Goal: Transaction & Acquisition: Purchase product/service

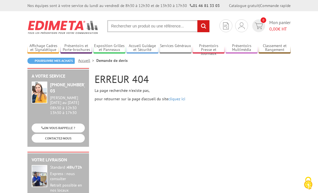
click at [149, 29] on input "text" at bounding box center [158, 26] width 102 height 12
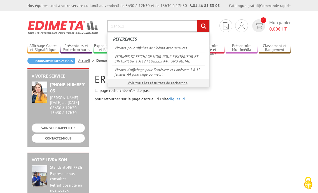
type input "214511"
click at [197, 20] on input "rechercher" at bounding box center [203, 26] width 12 height 12
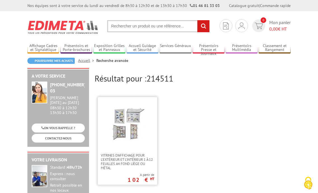
click at [129, 124] on img at bounding box center [127, 123] width 36 height 36
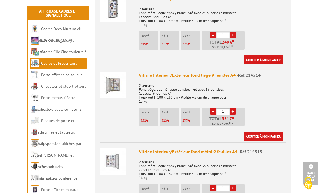
scroll to position [799, 0]
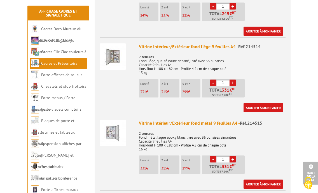
click at [199, 128] on p "2 serrures Fond métal laqué époxy blanc livré avec 36 punaises aimantées Capaci…" at bounding box center [212, 140] width 147 height 24
click at [194, 120] on div "Vitrine Intérieur/Extérieur fond métal 9 feuilles A4 - Réf.214515" at bounding box center [212, 123] width 147 height 6
click at [122, 120] on img at bounding box center [113, 133] width 26 height 26
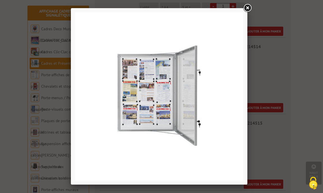
click at [247, 8] on link at bounding box center [247, 8] width 10 height 10
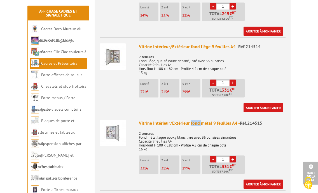
click at [195, 103] on div "Ajouter à mon panier" at bounding box center [211, 107] width 144 height 9
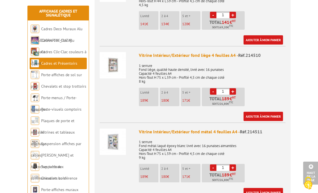
scroll to position [628, 0]
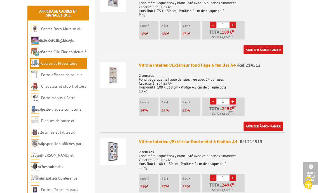
click at [195, 132] on li "Vitrine Intérieur/Extérieur fond métal 6 feuilles A4 - Réf.214513 2 serrures Fo…" at bounding box center [193, 169] width 186 height 75
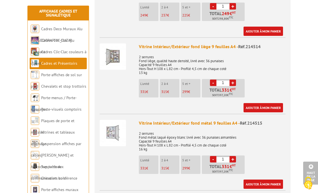
scroll to position [828, 0]
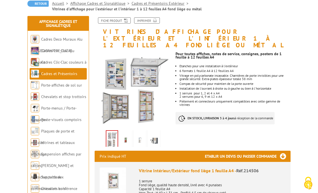
scroll to position [171, 0]
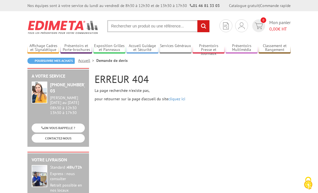
click at [118, 27] on input "text" at bounding box center [158, 26] width 102 height 12
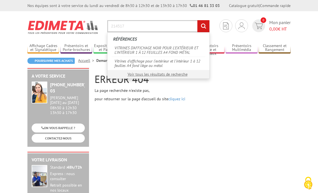
type input "214517"
click at [197, 20] on input "rechercher" at bounding box center [203, 26] width 12 height 12
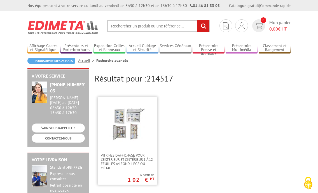
click at [131, 118] on img at bounding box center [127, 123] width 36 height 36
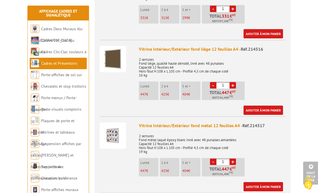
scroll to position [999, 0]
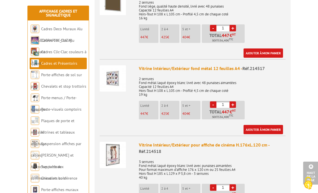
click at [185, 73] on p "2 serrures Fond métal laqué époxy blanc livré avec 48 punaises aimantées Capaci…" at bounding box center [212, 85] width 147 height 24
click at [179, 125] on div "Ajouter à mon panier" at bounding box center [211, 129] width 144 height 9
click at [157, 65] on div "Vitrine Intérieur/Extérieur fond métal 12 feuilles A4 - Réf.214517" at bounding box center [212, 68] width 147 height 6
click at [162, 78] on p "2 serrures Fond métal laqué époxy blanc livré avec 48 punaises aimantées Capaci…" at bounding box center [212, 85] width 147 height 24
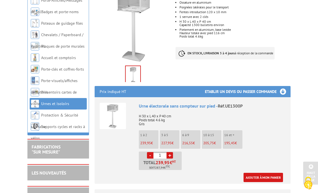
scroll to position [143, 0]
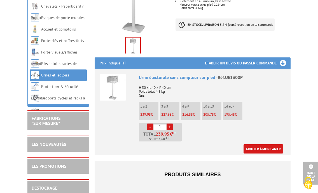
click at [219, 131] on ul "1 à 2 239,95 € 3 à 5 227,95 € 6 à 9 216,55 € 10 à 15 205,75 € 16 et + -" at bounding box center [212, 122] width 147 height 40
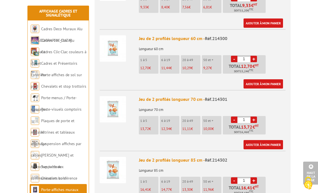
scroll to position [400, 0]
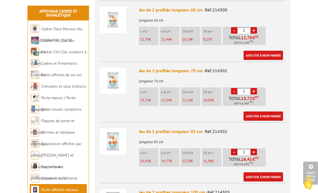
click at [180, 111] on div "Ajouter à mon panier" at bounding box center [211, 115] width 144 height 9
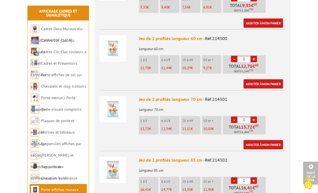
click at [177, 35] on div "Jeu de 2 profilés longueur 60 cm - Réf.214300" at bounding box center [212, 38] width 147 height 6
click at [115, 41] on img at bounding box center [113, 48] width 26 height 26
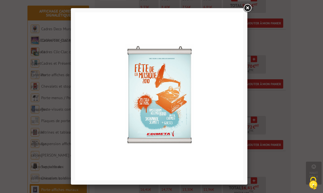
click at [249, 7] on link at bounding box center [247, 8] width 10 height 10
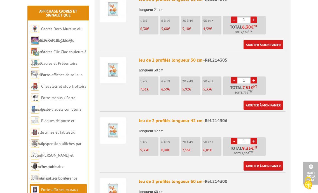
scroll to position [86, 0]
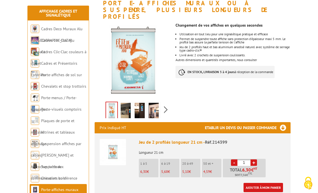
click at [144, 103] on img at bounding box center [140, 111] width 10 height 17
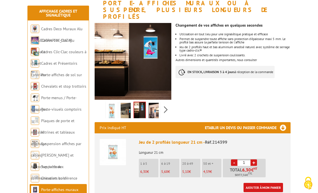
click at [153, 103] on img at bounding box center [154, 111] width 10 height 17
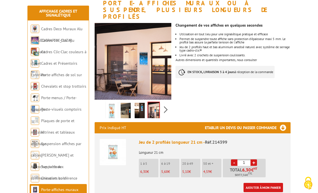
click at [161, 103] on li at bounding box center [154, 109] width 14 height 17
click at [165, 102] on div "Previous Next" at bounding box center [133, 110] width 77 height 20
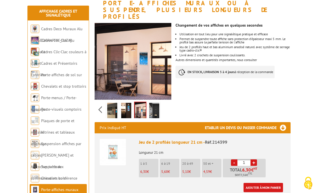
click at [165, 102] on div "Previous Next" at bounding box center [133, 110] width 77 height 20
click at [158, 103] on img at bounding box center [154, 111] width 10 height 17
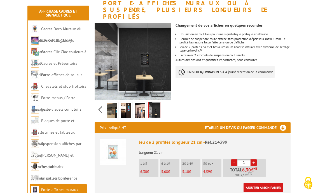
click at [116, 103] on img at bounding box center [112, 111] width 10 height 17
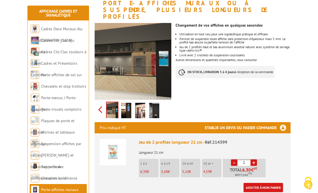
click at [102, 103] on div "Previous Next" at bounding box center [133, 110] width 77 height 20
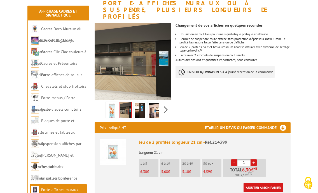
click at [110, 104] on img at bounding box center [112, 111] width 10 height 17
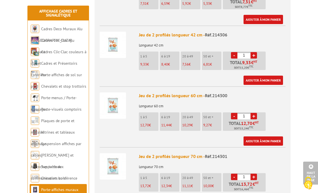
scroll to position [371, 0]
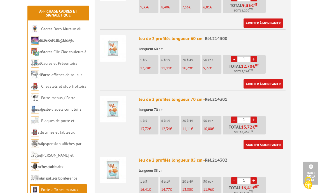
click at [184, 69] on ul "1 à 5 12,70 € 6 à 19 11,44 € 20 à 49 10,29 € 50 et + 9,27 € - 1 + 12,70" at bounding box center [203, 65] width 128 height 21
click at [184, 80] on div "Ajouter à mon panier" at bounding box center [211, 83] width 144 height 9
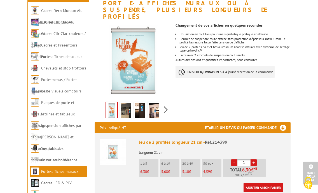
scroll to position [57, 0]
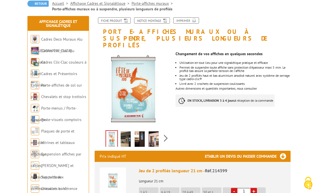
click at [177, 66] on ul "Utilisation en tout lieu pour une signalétique pratique et efficace Permet de s…" at bounding box center [232, 73] width 115 height 24
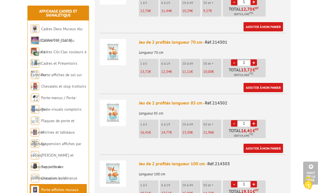
scroll to position [457, 0]
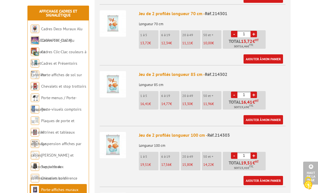
click at [198, 118] on ul "Jeu de 2 profilés longueur 21 cm - Réf.214399 Longueur 21 cm 1 à 5 6,30 € 6 à 1…" at bounding box center [193, 95] width 196 height 667
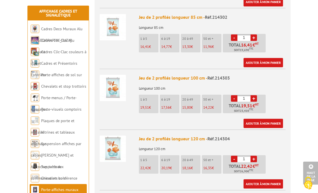
scroll to position [542, 0]
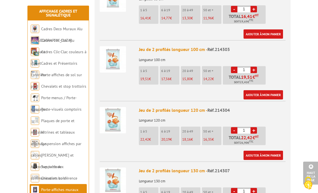
click at [175, 151] on div "Ajouter à mon panier" at bounding box center [211, 155] width 144 height 9
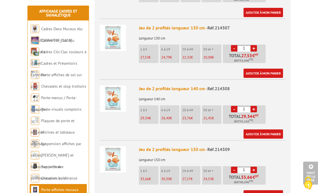
scroll to position [713, 0]
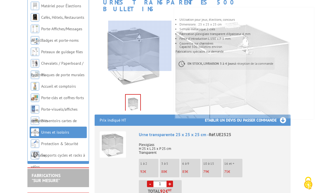
scroll to position [143, 0]
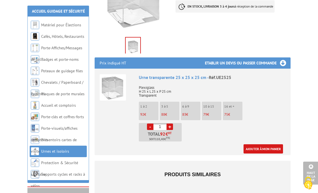
click at [218, 117] on ul "1 à 2 92 € 3 à 5 88 € 6 à 9 83 € 10 à 15 79 € 16 et + 75 € - 1 + 92" at bounding box center [212, 122] width 147 height 40
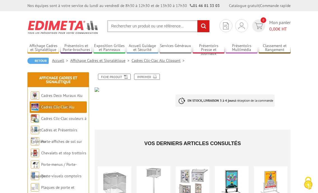
click at [98, 90] on img at bounding box center [133, 89] width 77 height 4
click at [125, 76] on icon at bounding box center [125, 76] width 6 height 5
click at [155, 60] on link "Cadres Clic-Clac Alu Clippant" at bounding box center [159, 60] width 55 height 5
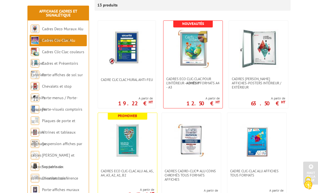
scroll to position [143, 0]
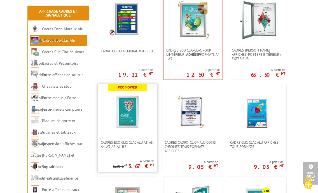
click at [132, 120] on img at bounding box center [127, 112] width 39 height 39
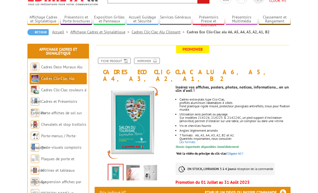
scroll to position [57, 0]
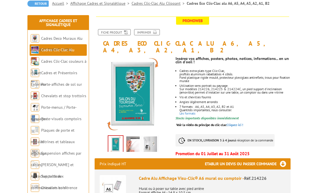
click at [132, 137] on img at bounding box center [132, 144] width 13 height 17
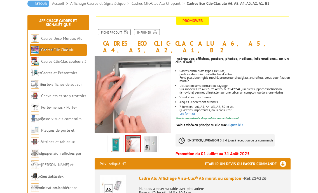
click at [148, 137] on img at bounding box center [150, 144] width 13 height 17
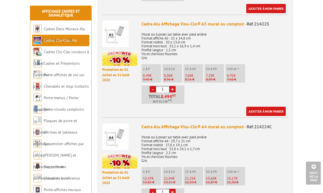
scroll to position [342, 0]
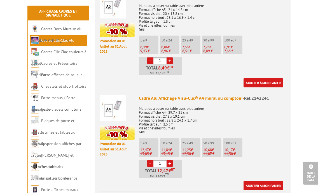
click at [116, 109] on img at bounding box center [113, 108] width 26 height 26
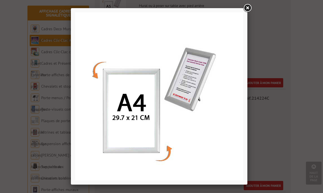
click at [248, 9] on link at bounding box center [247, 8] width 10 height 10
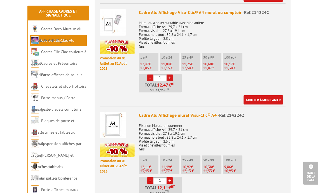
scroll to position [400, 0]
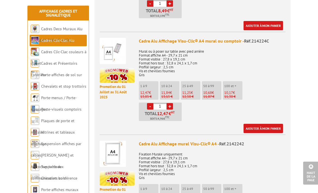
click at [114, 156] on img at bounding box center [113, 153] width 26 height 26
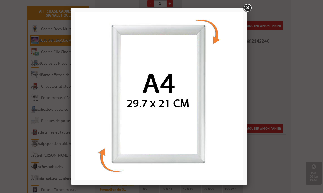
click at [245, 5] on link at bounding box center [247, 8] width 10 height 10
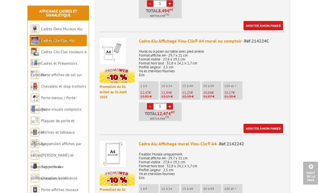
click at [173, 140] on div "Cadre Alu Affichage mural Visu-Clic® A4 - Réf.2142242" at bounding box center [212, 143] width 147 height 6
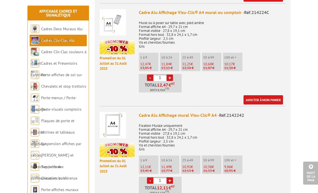
click at [112, 121] on img at bounding box center [113, 125] width 26 height 26
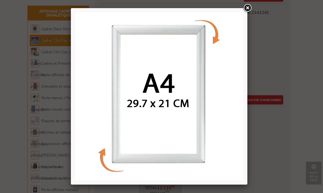
click at [249, 8] on link at bounding box center [247, 8] width 10 height 10
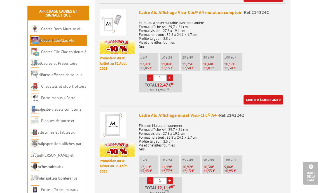
scroll to position [457, 0]
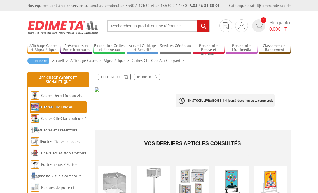
click at [136, 28] on input "text" at bounding box center [158, 26] width 102 height 12
type input "vac950"
click at [197, 20] on input "rechercher" at bounding box center [203, 26] width 12 height 12
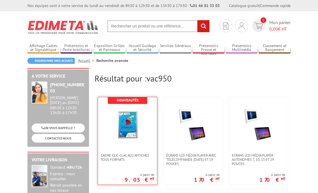
scroll to position [29, 0]
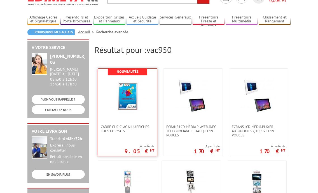
click at [134, 112] on img at bounding box center [127, 95] width 36 height 36
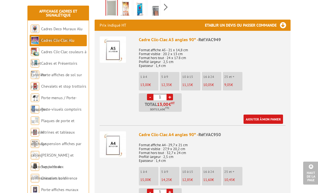
scroll to position [228, 0]
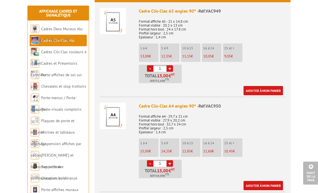
click at [217, 163] on ul "1 à 4 15,00 € 5 à 9 14,25 € 10 à 15 12,85 € 16 à 24 11,60 € 25 et + €" at bounding box center [212, 158] width 147 height 40
click at [215, 164] on ul "1 à 4 15,00 € 5 à 9 14,25 € 10 à 15 12,85 € 16 à 24 11,60 € 25 et + €" at bounding box center [212, 158] width 147 height 40
